Goal: Information Seeking & Learning: Learn about a topic

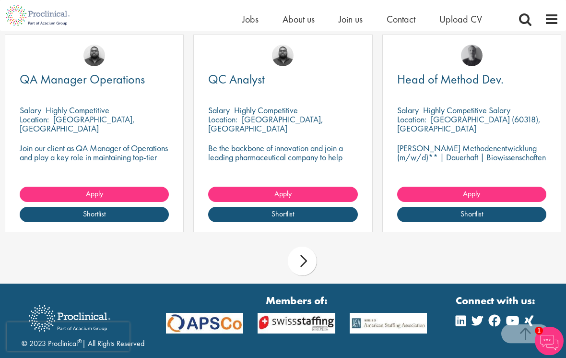
scroll to position [834, 0]
click at [307, 249] on div "next" at bounding box center [302, 260] width 29 height 29
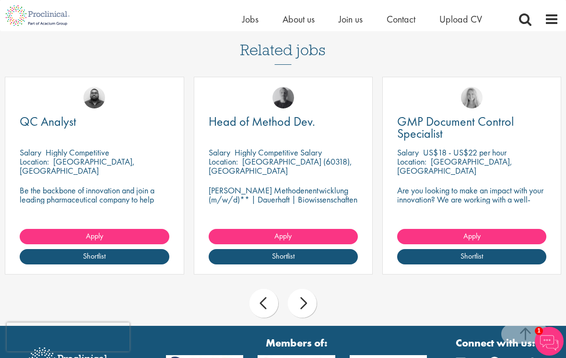
scroll to position [791, 0]
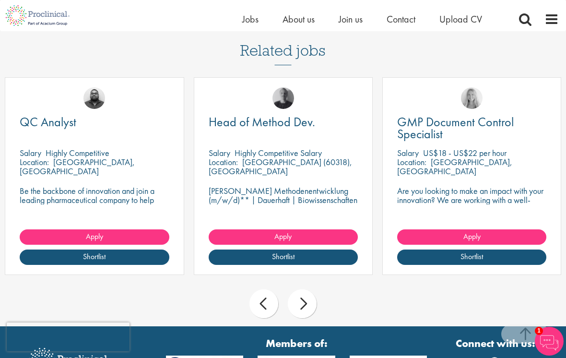
click at [309, 294] on div "next" at bounding box center [302, 303] width 29 height 29
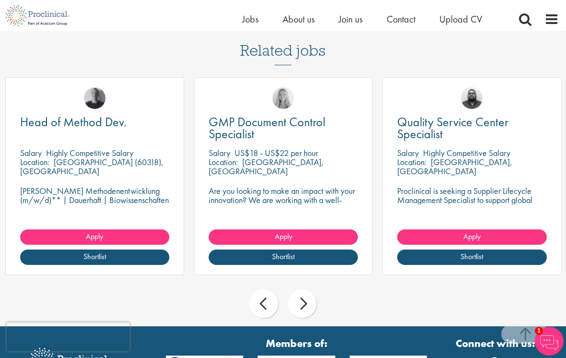
click at [307, 291] on div "next" at bounding box center [302, 303] width 29 height 29
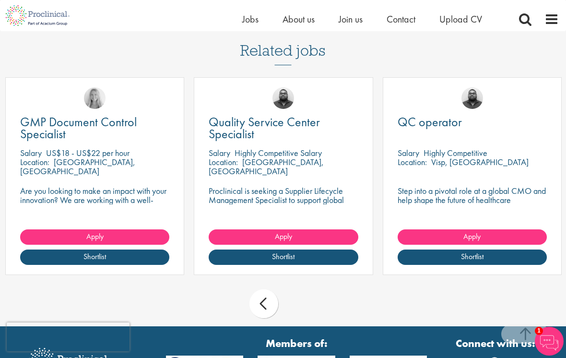
click at [287, 293] on div "prev next" at bounding box center [283, 305] width 566 height 42
click at [267, 292] on div "prev" at bounding box center [263, 303] width 29 height 29
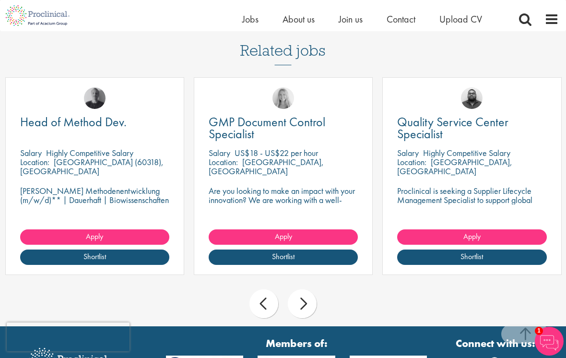
click at [309, 290] on div "next" at bounding box center [302, 303] width 29 height 29
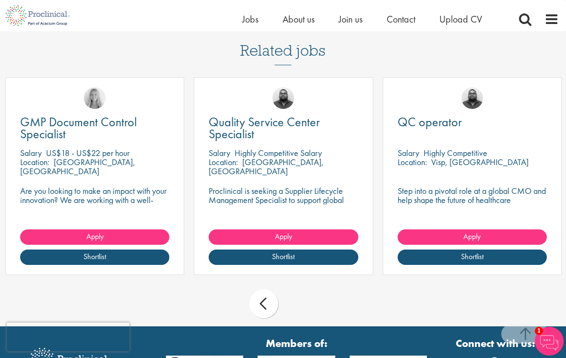
click at [268, 289] on div "prev" at bounding box center [263, 303] width 29 height 29
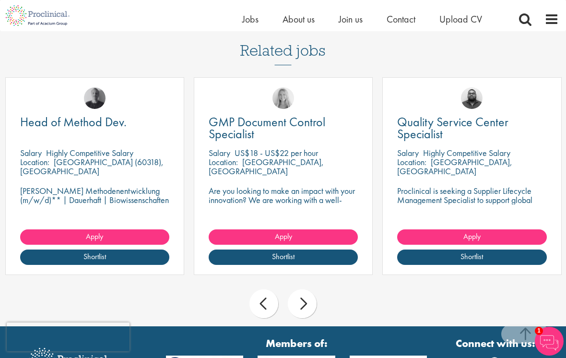
click at [271, 290] on div "prev" at bounding box center [263, 303] width 29 height 29
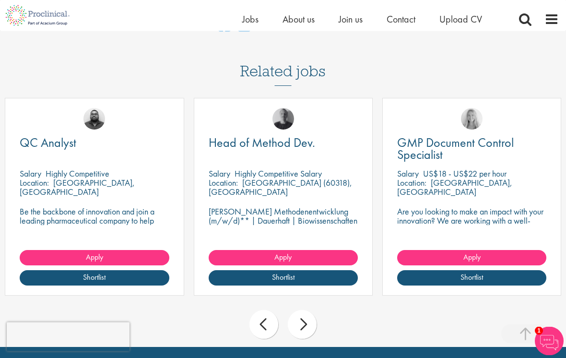
scroll to position [772, 0]
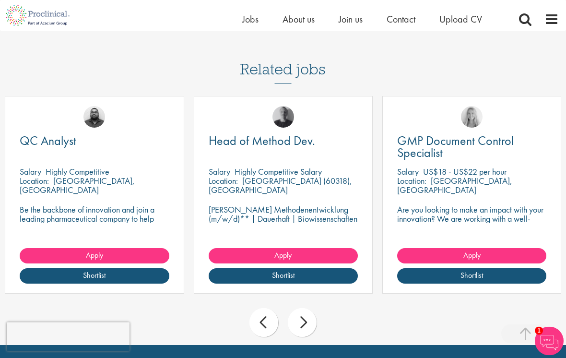
click at [260, 312] on div "prev" at bounding box center [263, 322] width 29 height 29
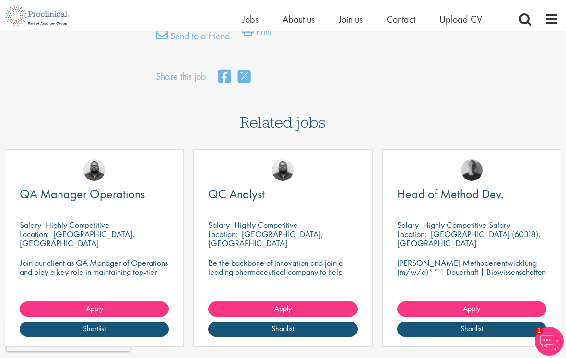
scroll to position [720, 0]
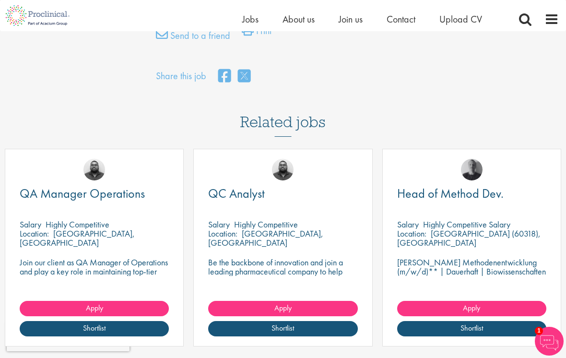
click at [283, 199] on div "QC Analyst" at bounding box center [282, 199] width 149 height 25
click at [265, 219] on p "Highly Competitive" at bounding box center [266, 224] width 64 height 11
click at [282, 166] on img at bounding box center [283, 170] width 22 height 22
click at [286, 159] on img at bounding box center [283, 170] width 22 height 22
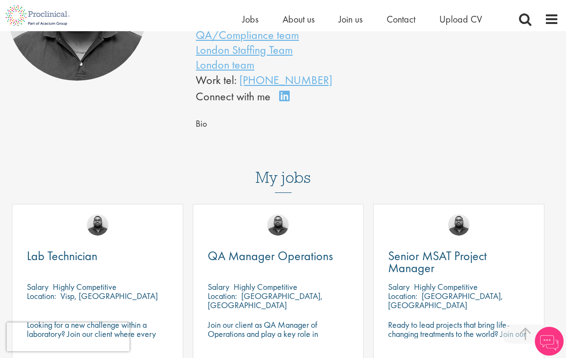
scroll to position [156, 0]
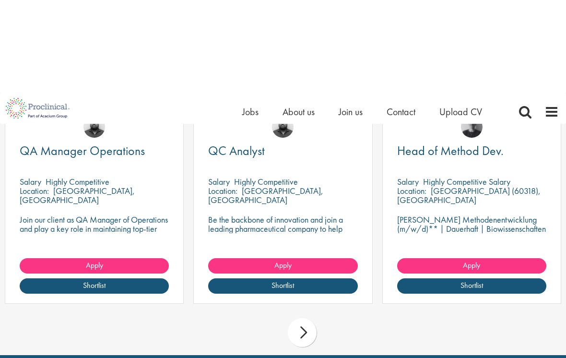
scroll to position [763, 0]
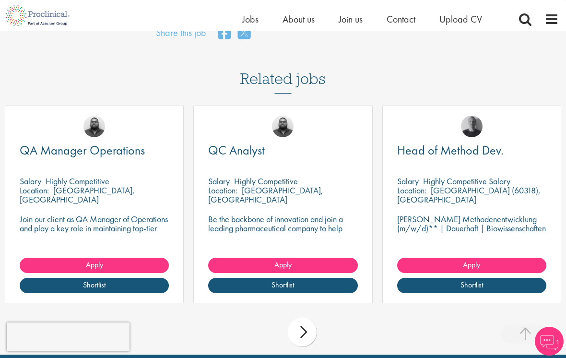
click at [301, 191] on div "Location: Neuchâtel, Switzerland" at bounding box center [282, 195] width 149 height 19
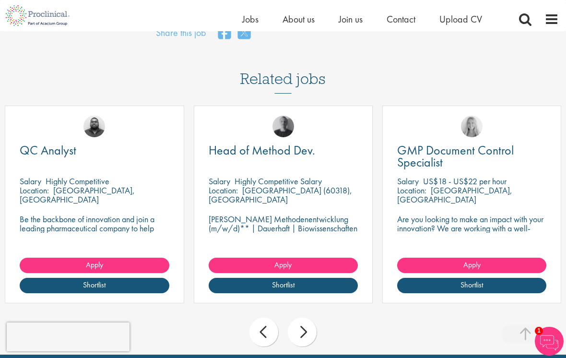
click at [35, 145] on span "QC Analyst" at bounding box center [48, 150] width 57 height 16
click at [39, 142] on span "QC Analyst" at bounding box center [48, 150] width 57 height 16
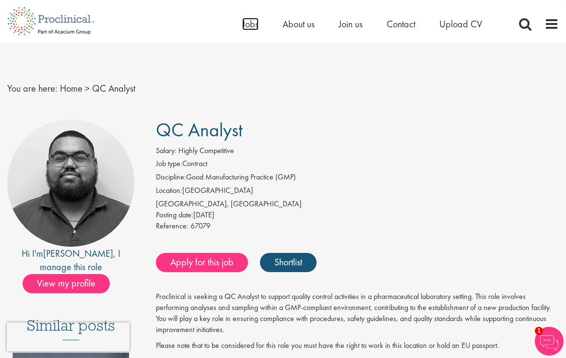
click at [250, 26] on span "Jobs" at bounding box center [250, 24] width 16 height 12
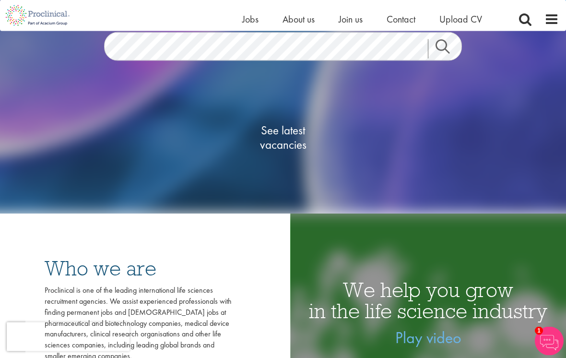
scroll to position [126, 0]
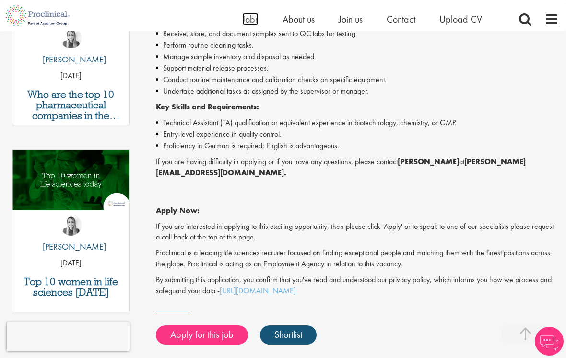
click at [247, 21] on span "Jobs" at bounding box center [250, 19] width 16 height 12
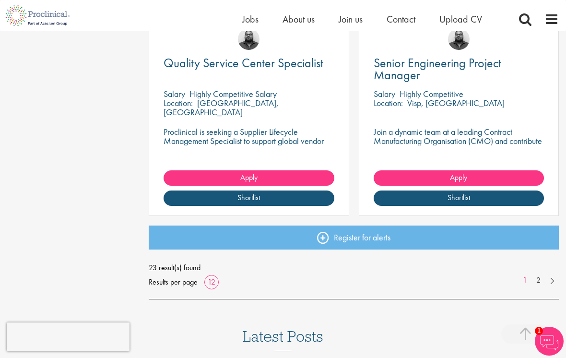
scroll to position [1243, 0]
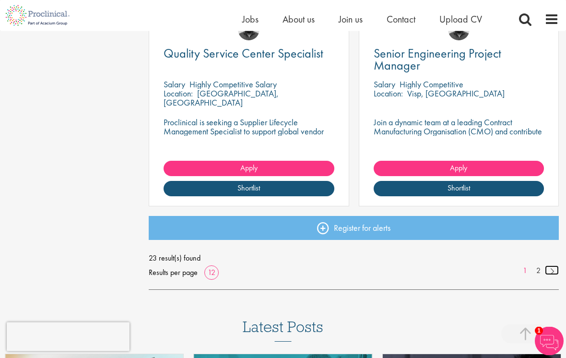
click at [546, 269] on link at bounding box center [552, 271] width 14 height 10
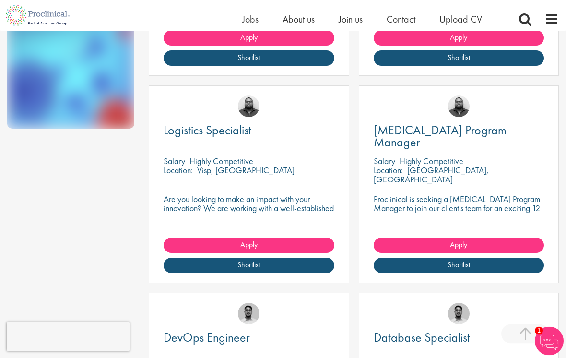
scroll to position [545, 0]
click at [467, 129] on span "[MEDICAL_DATA] Program Manager" at bounding box center [439, 136] width 133 height 28
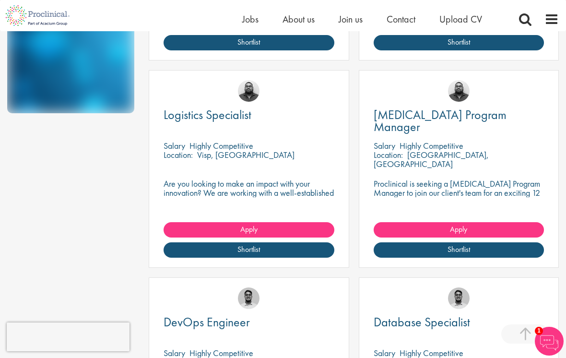
scroll to position [561, 0]
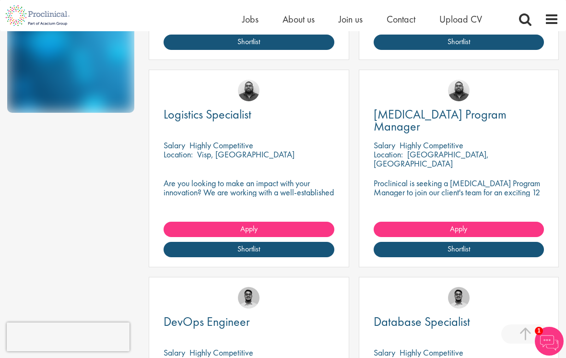
click at [194, 114] on span "Logistics Specialist" at bounding box center [207, 114] width 88 height 16
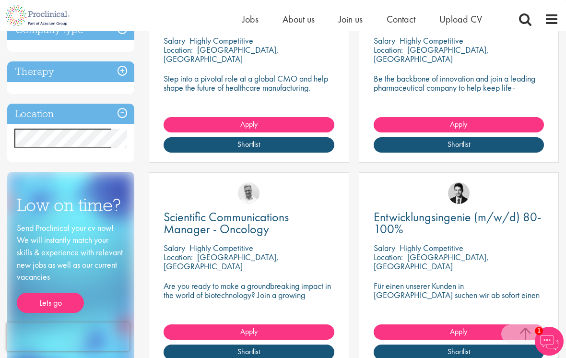
scroll to position [273, 0]
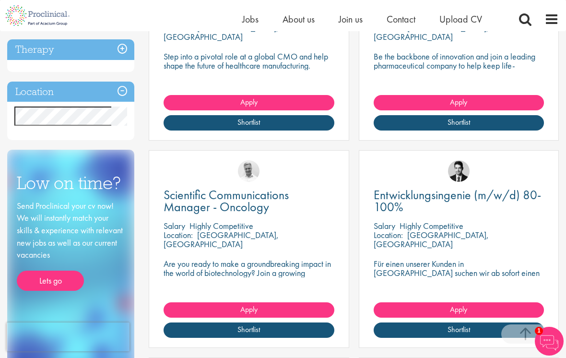
click at [187, 197] on span "Scientific Communications Manager - Oncology" at bounding box center [225, 200] width 125 height 28
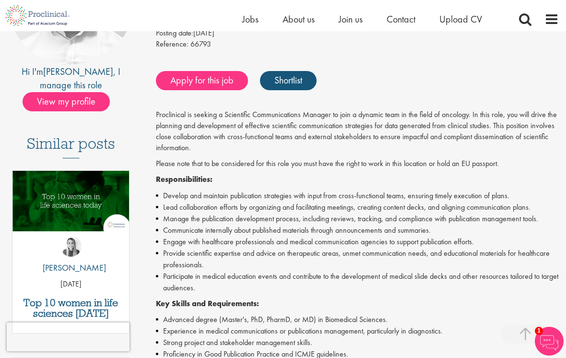
scroll to position [160, 0]
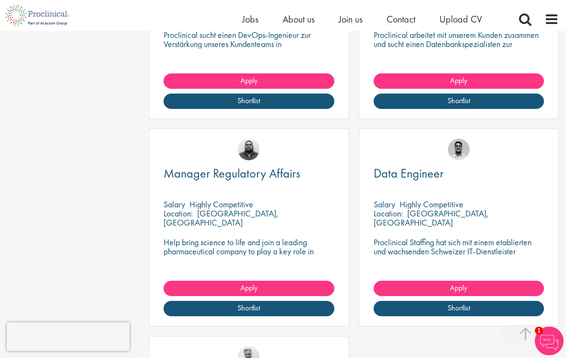
scroll to position [916, 0]
click at [192, 175] on span "Manager Regulatory Affairs" at bounding box center [231, 173] width 137 height 16
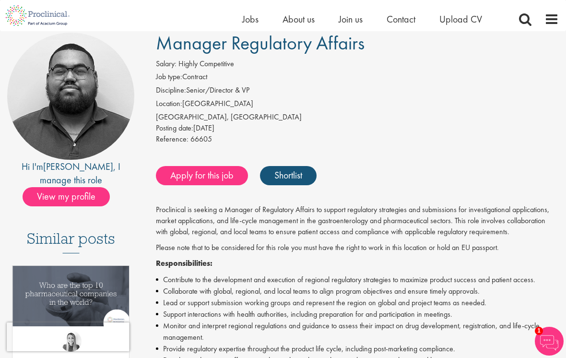
scroll to position [69, 0]
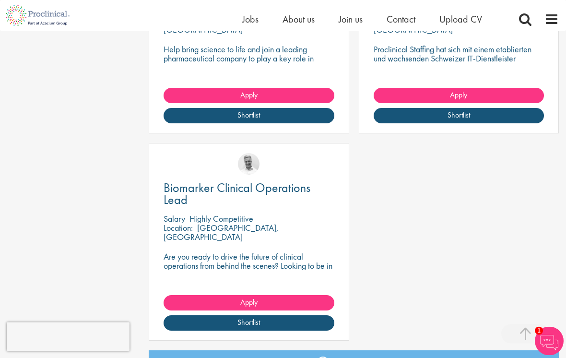
scroll to position [1144, 0]
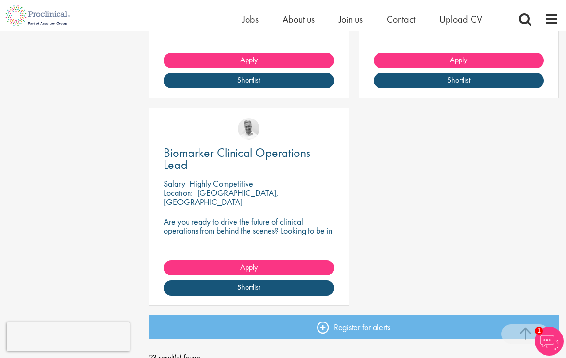
click at [191, 157] on span "Biomarker Clinical Operations Lead" at bounding box center [236, 158] width 147 height 28
